Goal: Check status: Check status

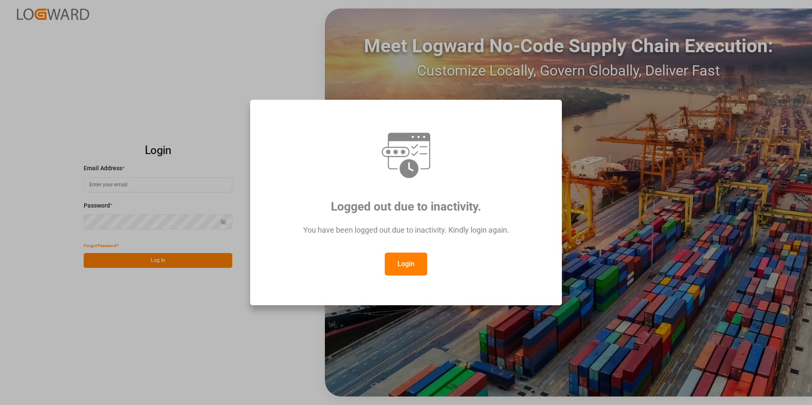
click at [404, 263] on button "Login" at bounding box center [406, 264] width 42 height 23
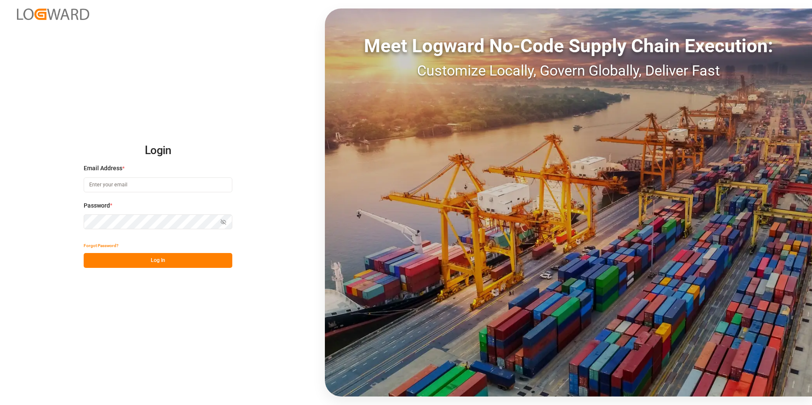
click at [114, 187] on input at bounding box center [158, 185] width 149 height 15
type input "[PERSON_NAME][EMAIL_ADDRESS][PERSON_NAME][DOMAIN_NAME]"
click at [219, 221] on button "Show password" at bounding box center [224, 222] width 18 height 15
click at [219, 221] on button "Hide password" at bounding box center [224, 222] width 18 height 15
click at [150, 263] on button "Log In" at bounding box center [158, 260] width 149 height 15
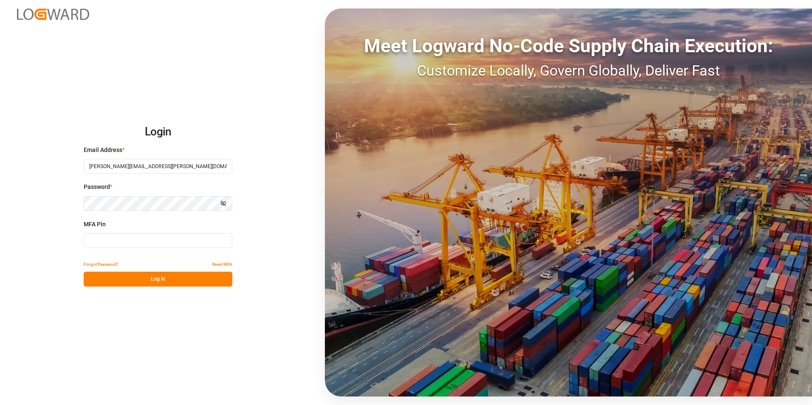
click at [102, 241] on input at bounding box center [158, 240] width 149 height 15
type input "307284"
click at [170, 280] on button "Log In" at bounding box center [158, 279] width 149 height 15
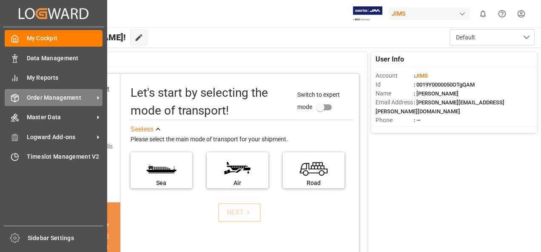
click at [98, 96] on icon at bounding box center [97, 97] width 9 height 9
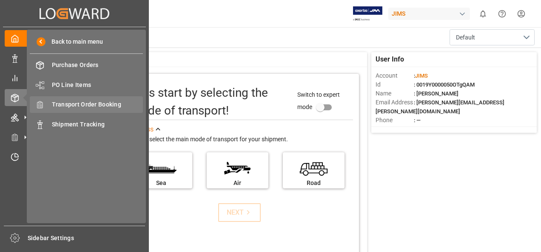
click at [78, 106] on span "Transport Order Booking" at bounding box center [97, 104] width 91 height 9
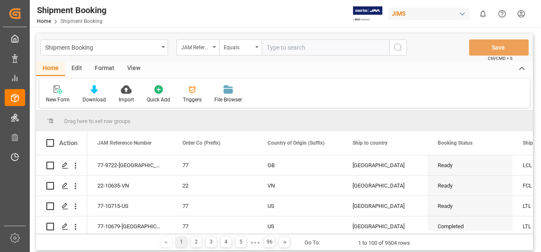
click at [296, 47] on input "text" at bounding box center [324, 48] width 127 height 16
paste input "77-10306-US"
type input "77-10306-US"
click at [399, 44] on icon "search button" at bounding box center [398, 47] width 10 height 10
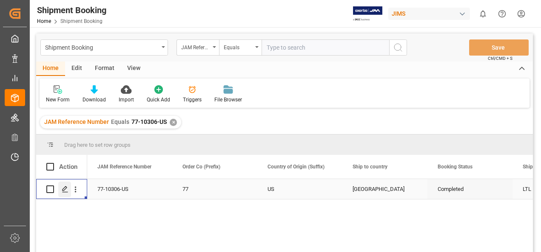
click at [66, 191] on icon "Press SPACE to select this row." at bounding box center [65, 189] width 7 height 7
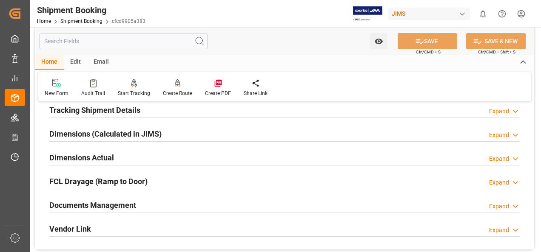
scroll to position [212, 0]
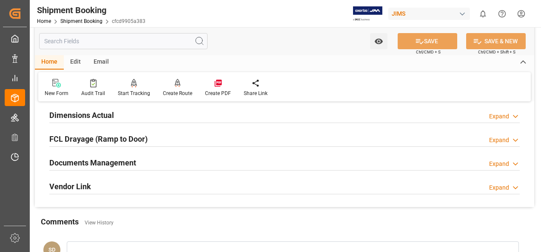
click at [112, 162] on h2 "Documents Management" at bounding box center [92, 162] width 87 height 11
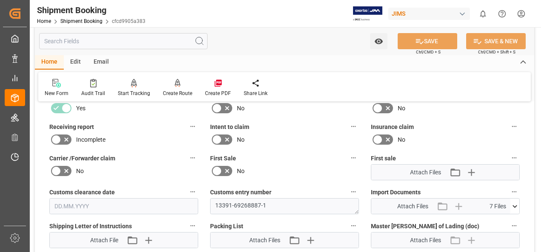
scroll to position [340, 0]
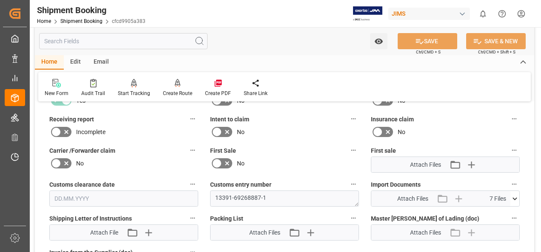
click at [512, 199] on icon at bounding box center [514, 199] width 9 height 9
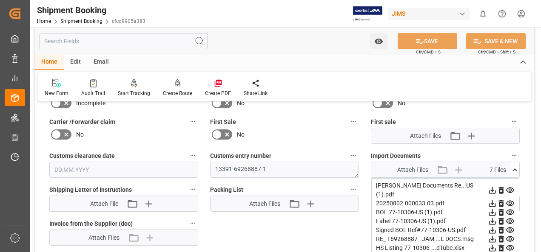
scroll to position [382, 0]
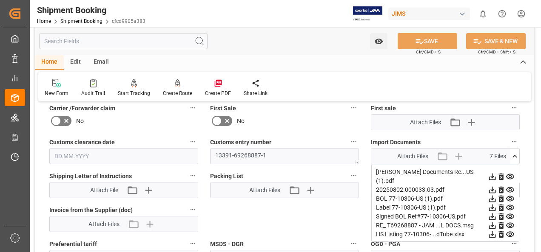
click at [509, 173] on icon at bounding box center [509, 177] width 9 height 9
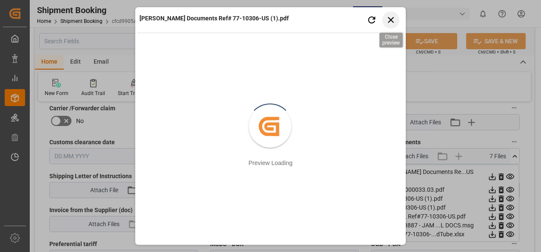
click at [392, 23] on icon "button" at bounding box center [390, 19] width 11 height 11
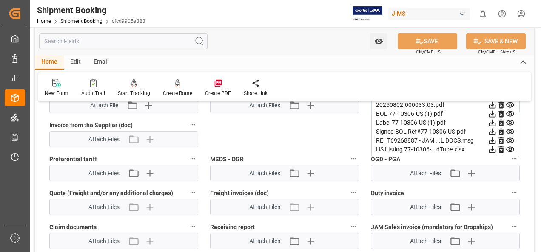
scroll to position [425, 0]
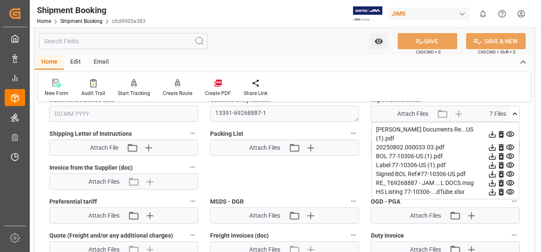
click at [511, 145] on icon at bounding box center [510, 148] width 8 height 6
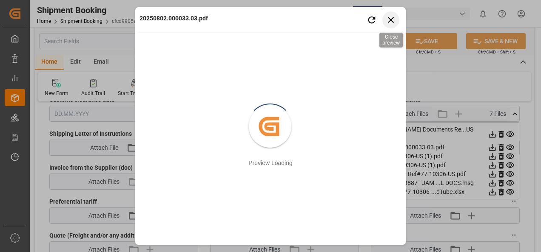
click at [392, 19] on icon "button" at bounding box center [391, 20] width 6 height 6
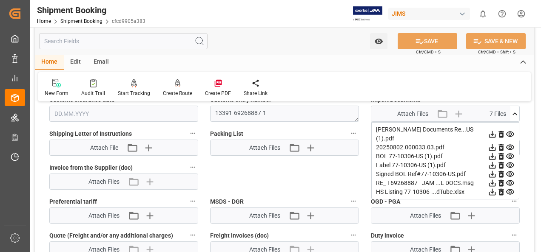
click at [511, 154] on icon at bounding box center [510, 157] width 8 height 6
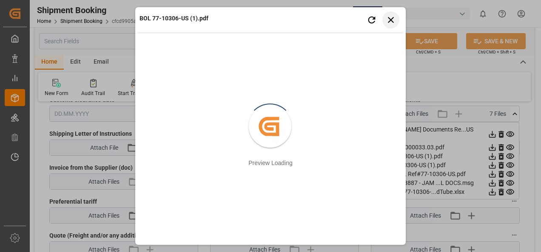
drag, startPoint x: 394, startPoint y: 19, endPoint x: 404, endPoint y: 31, distance: 15.1
click at [394, 19] on icon "button" at bounding box center [390, 19] width 11 height 11
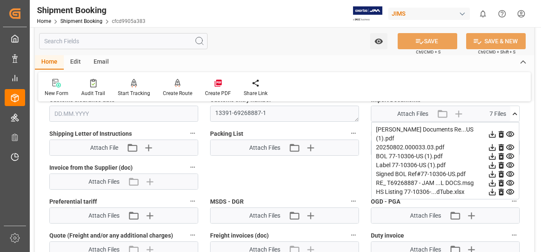
click at [510, 161] on icon at bounding box center [509, 165] width 9 height 9
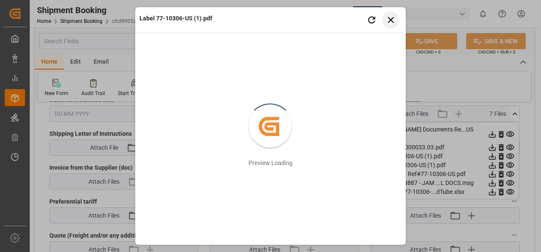
drag, startPoint x: 390, startPoint y: 18, endPoint x: 467, endPoint y: 74, distance: 95.6
click at [390, 19] on icon "button" at bounding box center [390, 19] width 11 height 11
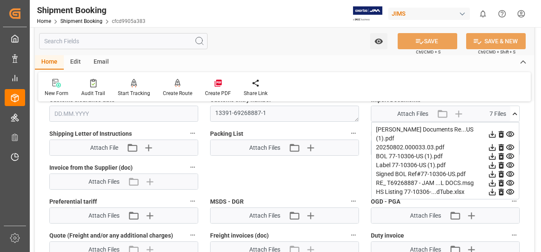
click at [509, 179] on icon at bounding box center [509, 183] width 9 height 9
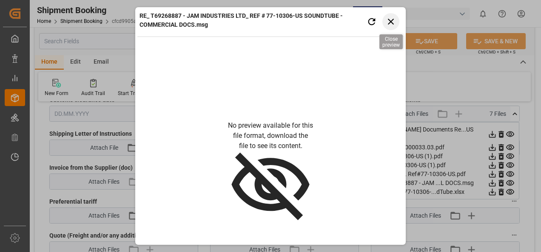
drag, startPoint x: 393, startPoint y: 18, endPoint x: 446, endPoint y: 122, distance: 116.7
click at [393, 17] on icon "button" at bounding box center [390, 22] width 11 height 11
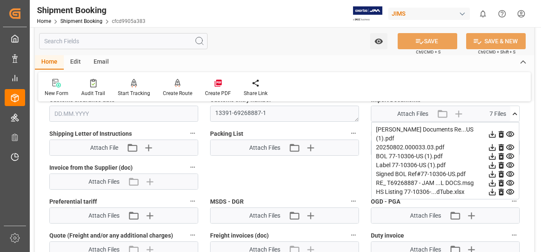
drag, startPoint x: 493, startPoint y: 182, endPoint x: 516, endPoint y: 173, distance: 24.6
click at [492, 189] on icon at bounding box center [492, 192] width 7 height 7
drag, startPoint x: 491, startPoint y: 173, endPoint x: 540, endPoint y: 171, distance: 48.9
click at [492, 180] on icon at bounding box center [492, 183] width 7 height 7
